Goal: Task Accomplishment & Management: Complete application form

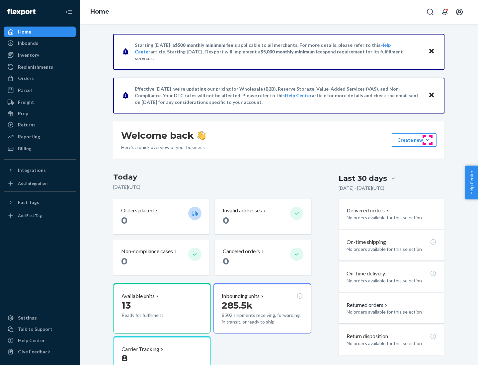
click at [428, 140] on button "Create new Create new inbound Create new order Create new product" at bounding box center [414, 140] width 45 height 13
click at [40, 43] on div "Inbounds" at bounding box center [40, 43] width 70 height 9
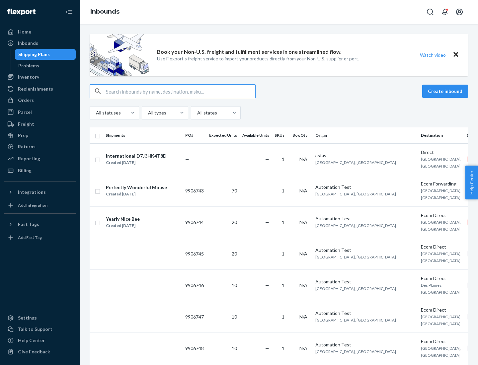
click at [446, 91] on button "Create inbound" at bounding box center [445, 91] width 46 height 13
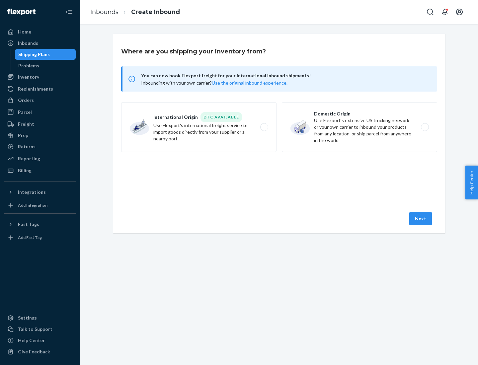
click at [360, 127] on label "Domestic Origin Use Flexport’s extensive US trucking network or your own carrie…" at bounding box center [359, 127] width 155 height 50
click at [425, 127] on input "Domestic Origin Use Flexport’s extensive US trucking network or your own carrie…" at bounding box center [427, 127] width 4 height 4
radio input "true"
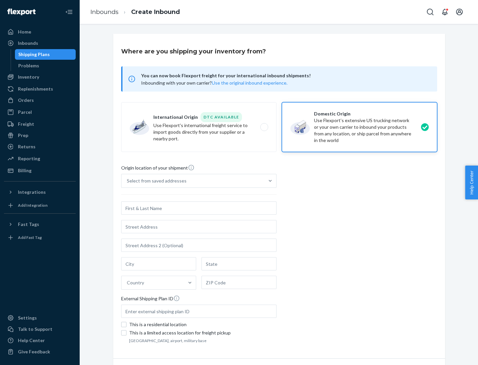
click at [155, 181] on div "Select from saved addresses" at bounding box center [157, 181] width 60 height 7
click at [128, 181] on input "Select from saved addresses" at bounding box center [127, 181] width 1 height 7
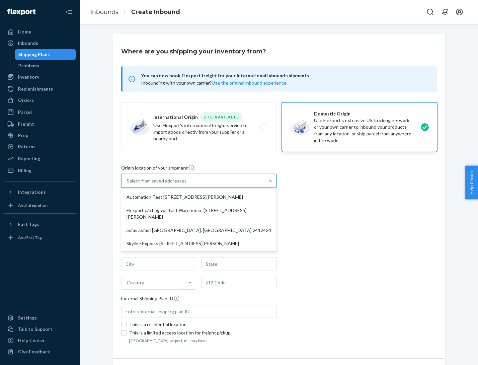
scroll to position [3, 0]
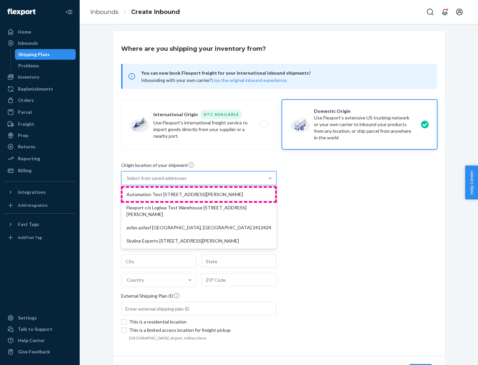
click at [199, 195] on div "Automation Test [STREET_ADDRESS][PERSON_NAME]" at bounding box center [199, 194] width 153 height 13
click at [128, 182] on input "option Automation Test [STREET_ADDRESS][PERSON_NAME] focused, 1 of 4. 4 results…" at bounding box center [127, 178] width 1 height 7
type input "Automation Test"
type input "9th Floor"
type input "[GEOGRAPHIC_DATA]"
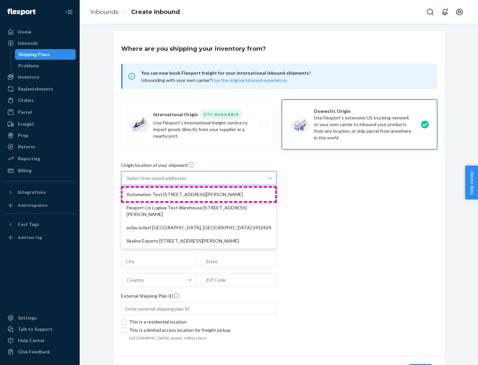
type input "CA"
type input "94104"
type input "[STREET_ADDRESS][PERSON_NAME]"
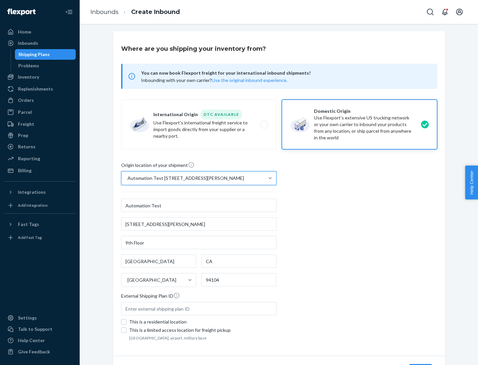
scroll to position [39, 0]
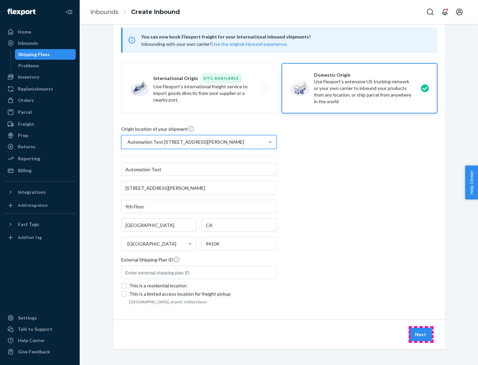
click at [421, 335] on button "Next" at bounding box center [421, 334] width 23 height 13
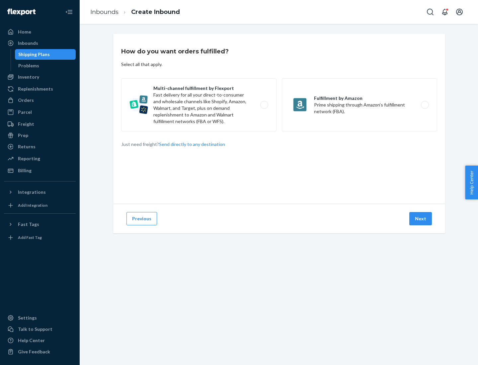
click at [199, 105] on label "Multi-channel fulfillment by Flexport Fast delivery for all your direct-to-cons…" at bounding box center [198, 104] width 155 height 53
click at [264, 105] on input "Multi-channel fulfillment by Flexport Fast delivery for all your direct-to-cons…" at bounding box center [266, 105] width 4 height 4
radio input "true"
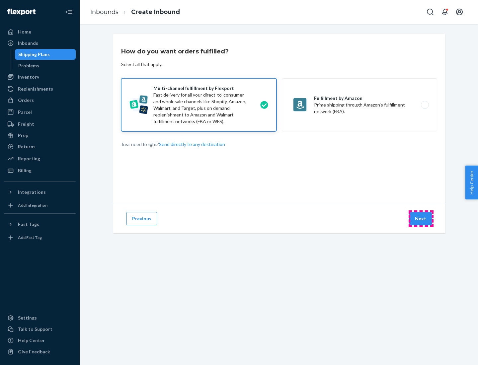
click at [421, 219] on button "Next" at bounding box center [421, 218] width 23 height 13
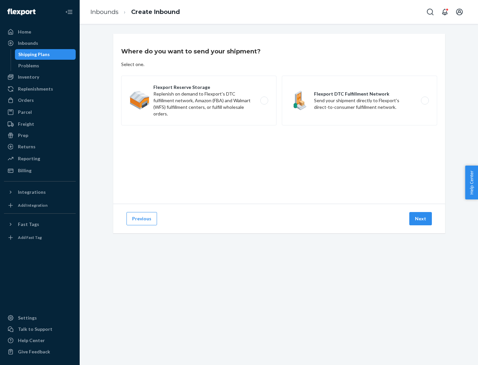
click at [360, 101] on label "Flexport DTC Fulfillment Network Send your shipment directly to Flexport's dire…" at bounding box center [359, 101] width 155 height 50
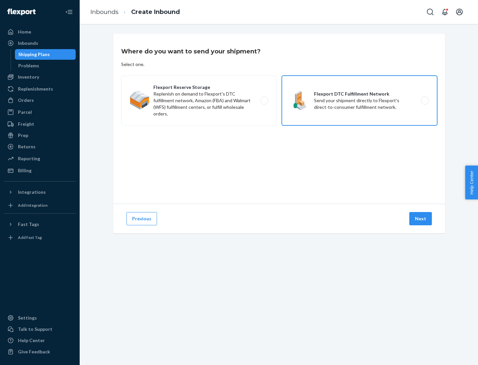
click at [425, 101] on input "Flexport DTC Fulfillment Network Send your shipment directly to Flexport's dire…" at bounding box center [427, 101] width 4 height 4
radio input "true"
click at [421, 219] on button "Next" at bounding box center [421, 218] width 23 height 13
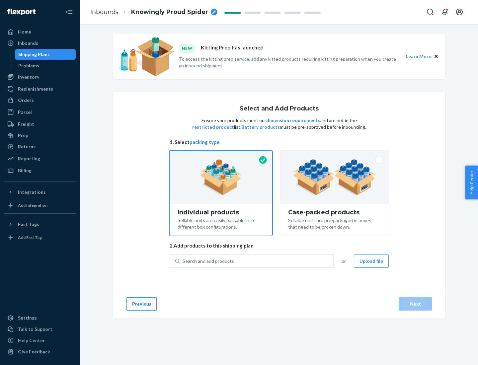
click at [335, 177] on img at bounding box center [334, 177] width 83 height 37
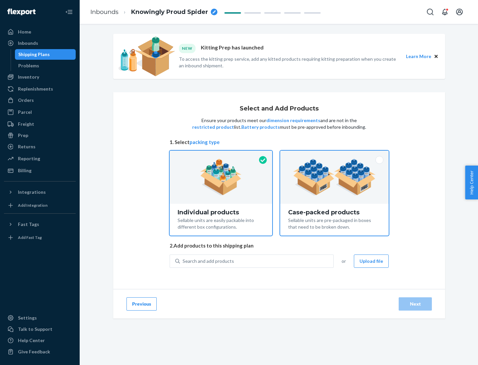
click at [335, 155] on input "Case-packed products Sellable units are pre-packaged in boxes that need to be b…" at bounding box center [334, 153] width 4 height 4
radio input "true"
radio input "false"
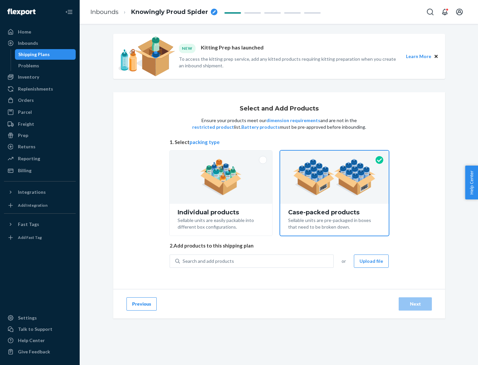
click at [257, 261] on div "Search and add products" at bounding box center [256, 261] width 153 height 12
click at [183, 261] on input "Search and add products" at bounding box center [183, 261] width 1 height 7
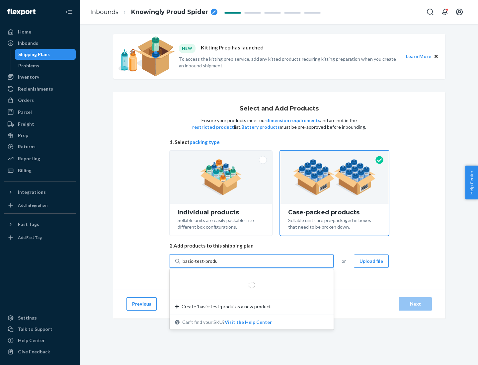
type input "basic-test-product-1"
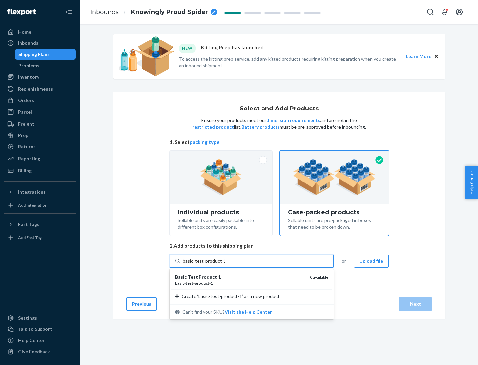
click at [240, 283] on div "basic - test - product - 1" at bounding box center [240, 284] width 130 height 6
click at [225, 265] on input "basic-test-product-1" at bounding box center [204, 261] width 43 height 7
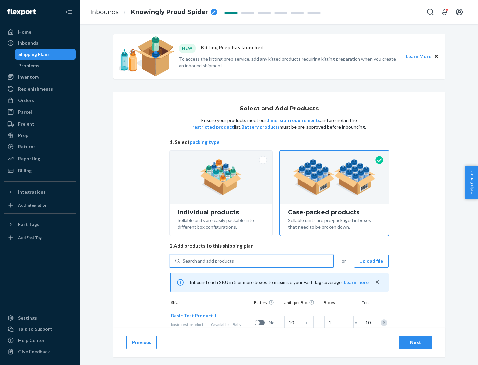
scroll to position [24, 0]
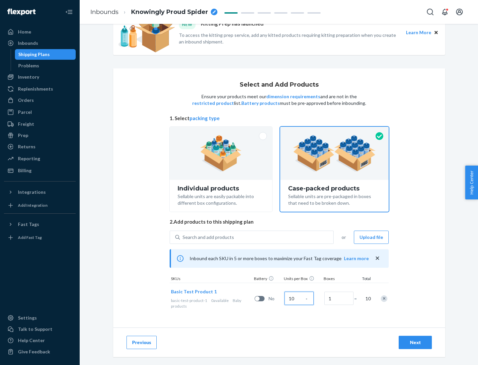
type input "10"
type input "7"
click at [415, 343] on div "Next" at bounding box center [416, 342] width 22 height 7
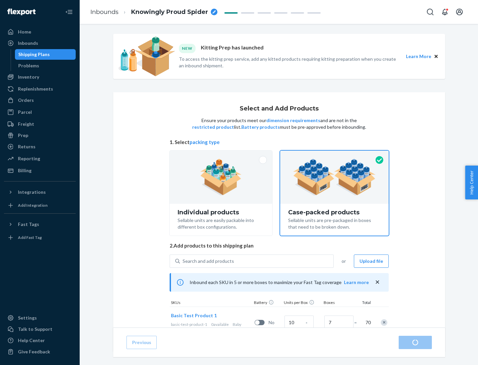
radio input "true"
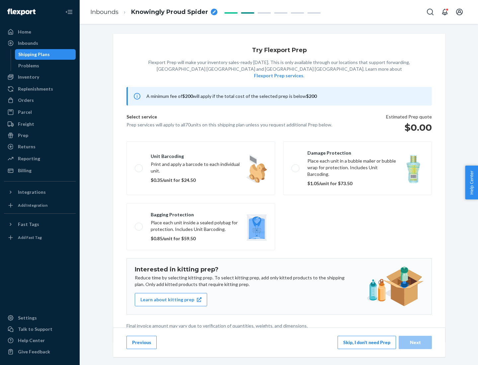
scroll to position [2, 0]
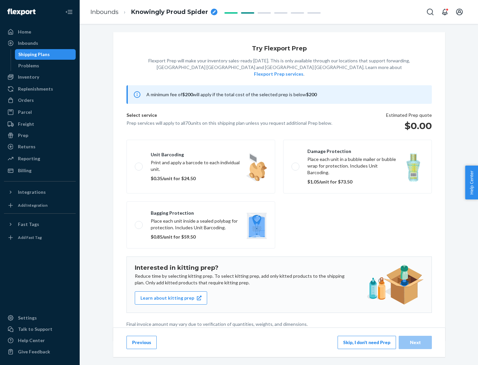
click at [201, 212] on label "Bagging protection Place each unit inside a sealed polybag for protection. Incl…" at bounding box center [201, 225] width 149 height 47
click at [139, 223] on input "Bagging protection Place each unit inside a sealed polybag for protection. Incl…" at bounding box center [137, 225] width 4 height 4
checkbox input "true"
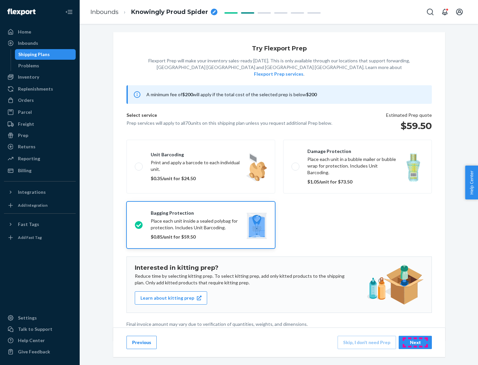
click at [415, 342] on div "Next" at bounding box center [416, 342] width 22 height 7
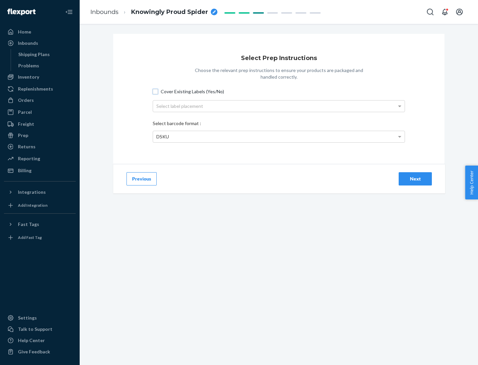
click at [155, 91] on input "Cover Existing Labels (Yes/No)" at bounding box center [155, 91] width 5 height 5
checkbox input "true"
click at [279, 106] on div "Select label placement" at bounding box center [279, 106] width 252 height 11
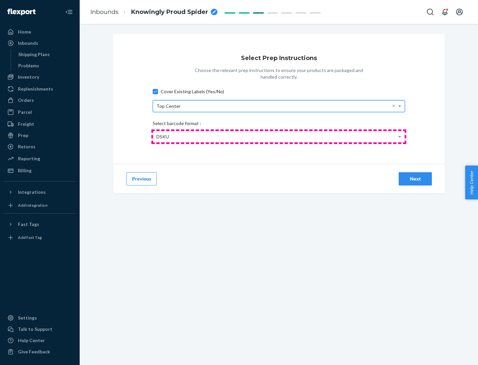
click at [279, 137] on div "DSKU" at bounding box center [279, 136] width 252 height 11
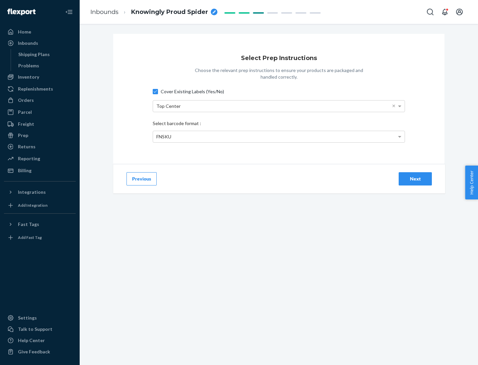
click at [415, 179] on div "Next" at bounding box center [416, 179] width 22 height 7
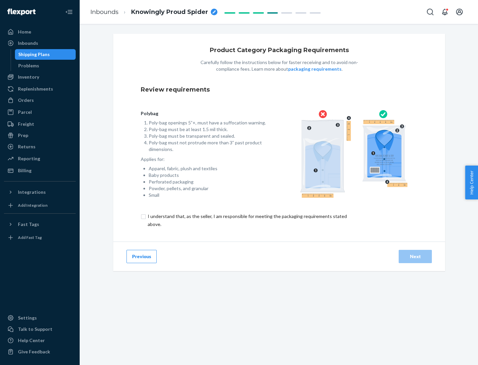
click at [247, 220] on input "checkbox" at bounding box center [251, 221] width 221 height 16
checkbox input "true"
click at [415, 256] on div "Next" at bounding box center [416, 256] width 22 height 7
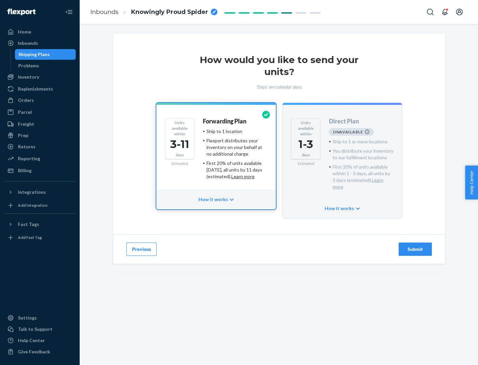
click at [225, 121] on h4 "Forwarding Plan" at bounding box center [225, 121] width 44 height 7
click at [415, 246] on div "Submit" at bounding box center [416, 249] width 22 height 7
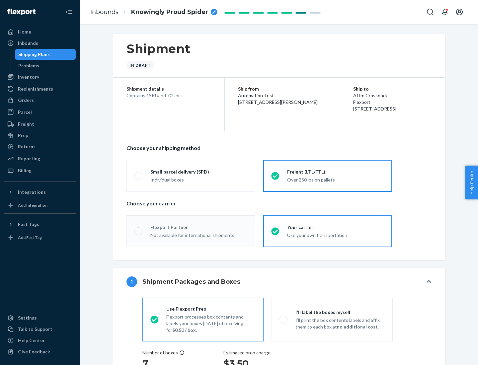
radio input "true"
radio input "false"
radio input "true"
radio input "false"
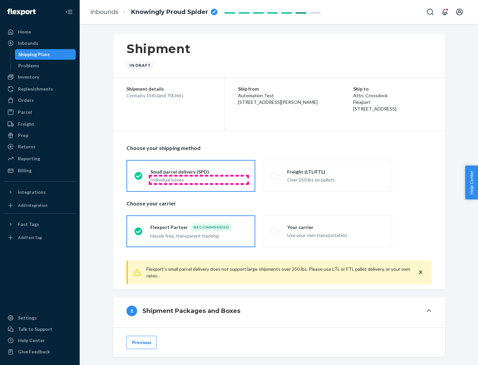
click at [199, 180] on div "Individual boxes" at bounding box center [198, 180] width 97 height 7
click at [139, 178] on input "Small parcel delivery (SPD) Individual boxes" at bounding box center [137, 176] width 4 height 4
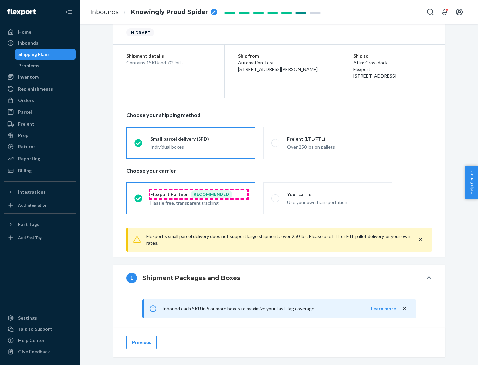
click at [199, 194] on div "Recommended" at bounding box center [212, 195] width 42 height 8
click at [139, 196] on input "Flexport Partner Recommended Hassle free, transparent tracking" at bounding box center [137, 198] width 4 height 4
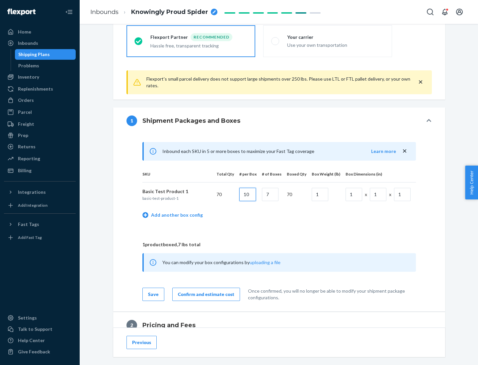
type input "10"
type input "7"
type input "1"
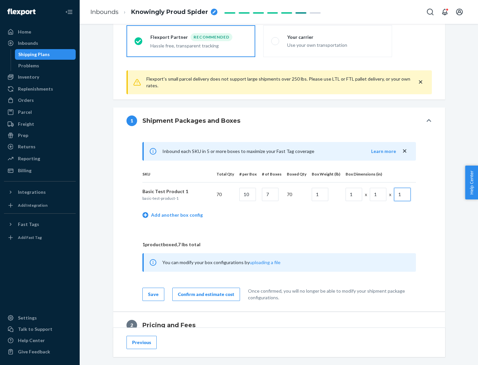
scroll to position [290, 0]
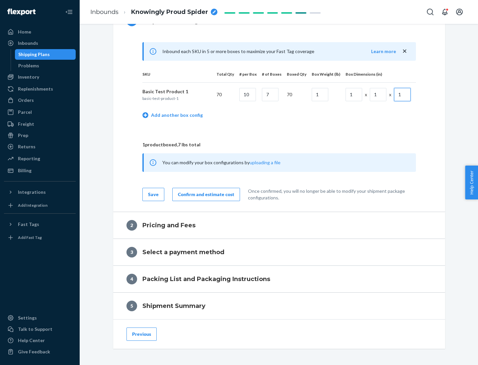
type input "1"
click at [205, 194] on div "Confirm and estimate cost" at bounding box center [206, 194] width 56 height 7
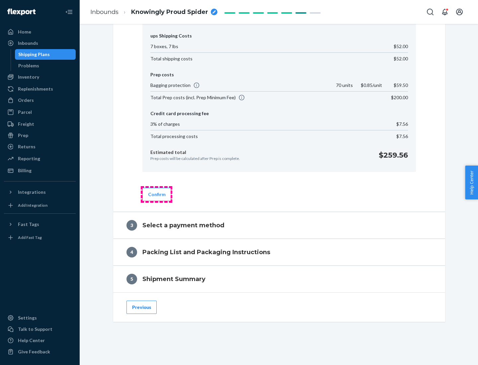
click at [156, 194] on button "Confirm" at bounding box center [156, 194] width 29 height 13
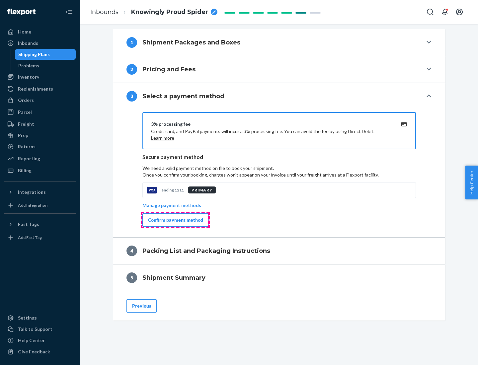
click at [175, 220] on div "Confirm payment method" at bounding box center [175, 220] width 55 height 7
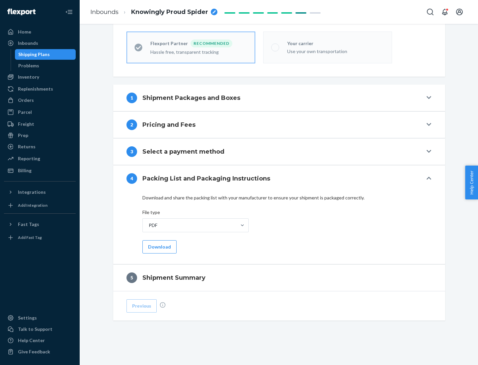
click at [159, 247] on button "Download" at bounding box center [159, 246] width 34 height 13
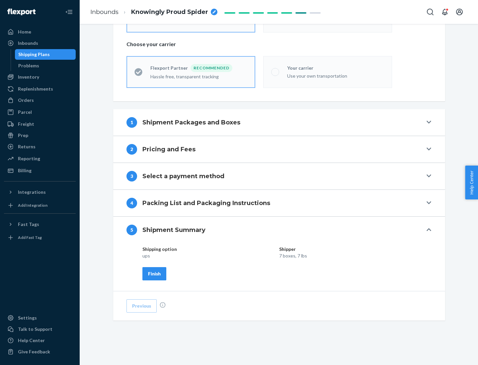
scroll to position [159, 0]
